Goal: Task Accomplishment & Management: Manage account settings

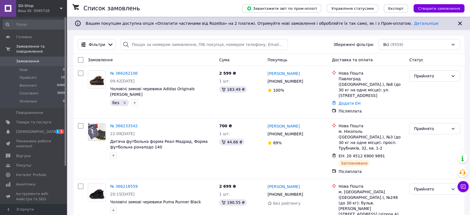
click at [30, 59] on span "Замовлення" at bounding box center [27, 61] width 23 height 5
click at [60, 6] on div "SD-Shop Ваш ID: 3595716" at bounding box center [41, 8] width 51 height 17
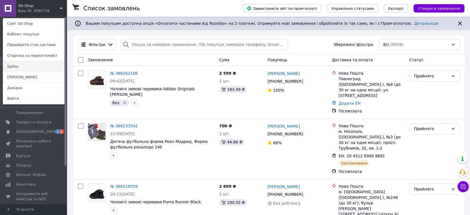
click at [43, 66] on link "Spilno" at bounding box center [33, 66] width 61 height 11
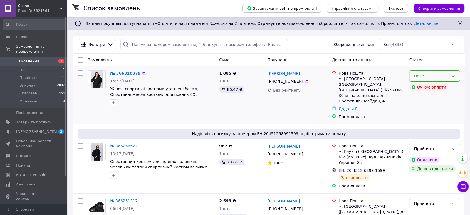
click at [445, 77] on div "Нове" at bounding box center [431, 76] width 35 height 6
click at [451, 87] on li "Прийнято" at bounding box center [435, 88] width 50 height 10
click at [38, 12] on div "Ваш ID: 3821561" at bounding box center [42, 10] width 49 height 5
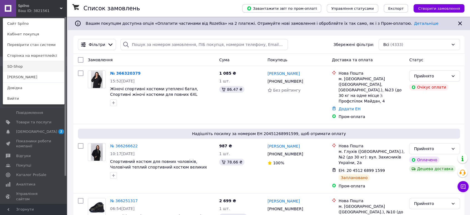
click at [34, 68] on link "SD-Shop" at bounding box center [33, 66] width 61 height 11
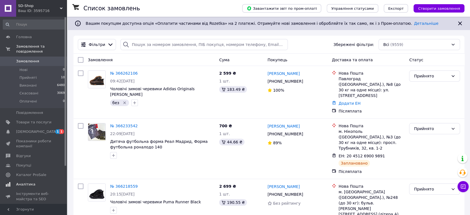
drag, startPoint x: 48, startPoint y: 124, endPoint x: 60, endPoint y: 126, distance: 12.7
click at [48, 129] on span "[DEMOGRAPHIC_DATA]" at bounding box center [33, 131] width 35 height 5
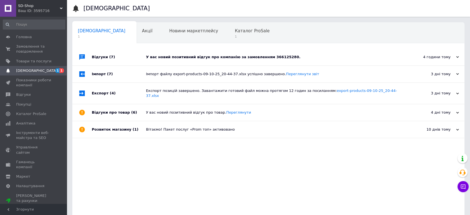
click at [161, 55] on div "У вас новий позитивний відгук про компанію за замовленням 366125280." at bounding box center [274, 57] width 257 height 5
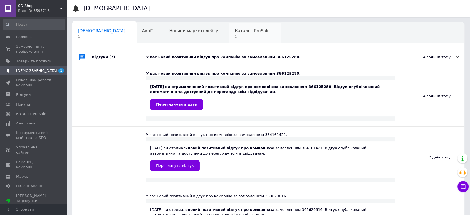
click at [229, 35] on div "Каталог ProSale 1" at bounding box center [254, 33] width 51 height 21
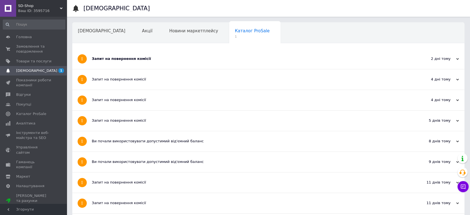
click at [189, 56] on div "Запит на повернення комісії" at bounding box center [248, 58] width 312 height 5
click at [42, 53] on span "Замовлення та повідомлення" at bounding box center [33, 49] width 35 height 10
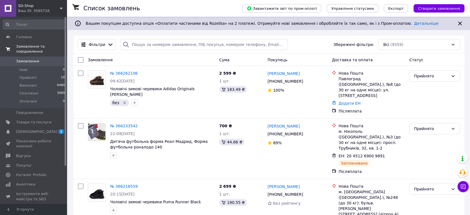
click at [43, 50] on link "Замовлення та повідомлення" at bounding box center [34, 49] width 68 height 14
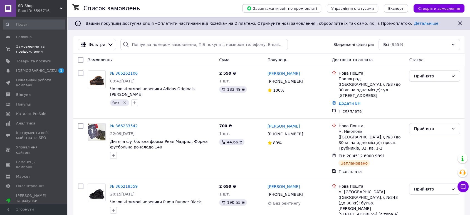
click at [47, 10] on div "Ваш ID: 3595716" at bounding box center [42, 10] width 49 height 5
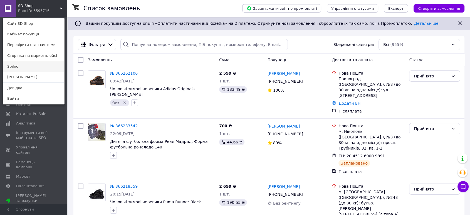
click at [32, 69] on link "Spilno" at bounding box center [33, 66] width 61 height 11
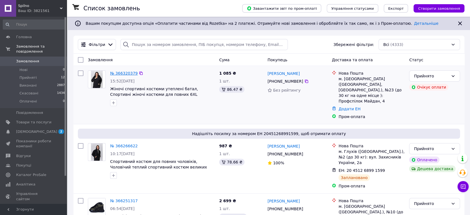
click at [116, 71] on link "№ 366320379" at bounding box center [124, 73] width 28 height 4
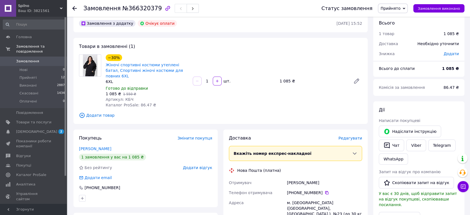
scroll to position [4, 0]
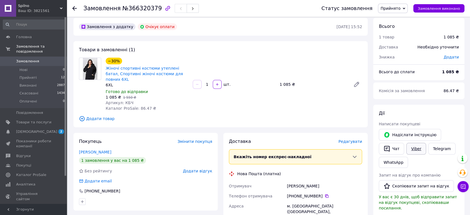
click at [412, 145] on link "Viber" at bounding box center [415, 149] width 19 height 12
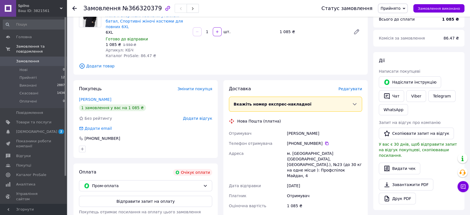
scroll to position [58, 0]
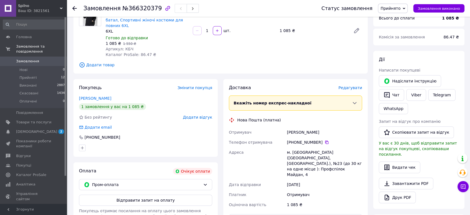
click at [38, 59] on span "Замовлення" at bounding box center [33, 61] width 35 height 5
